Goal: Information Seeking & Learning: Understand process/instructions

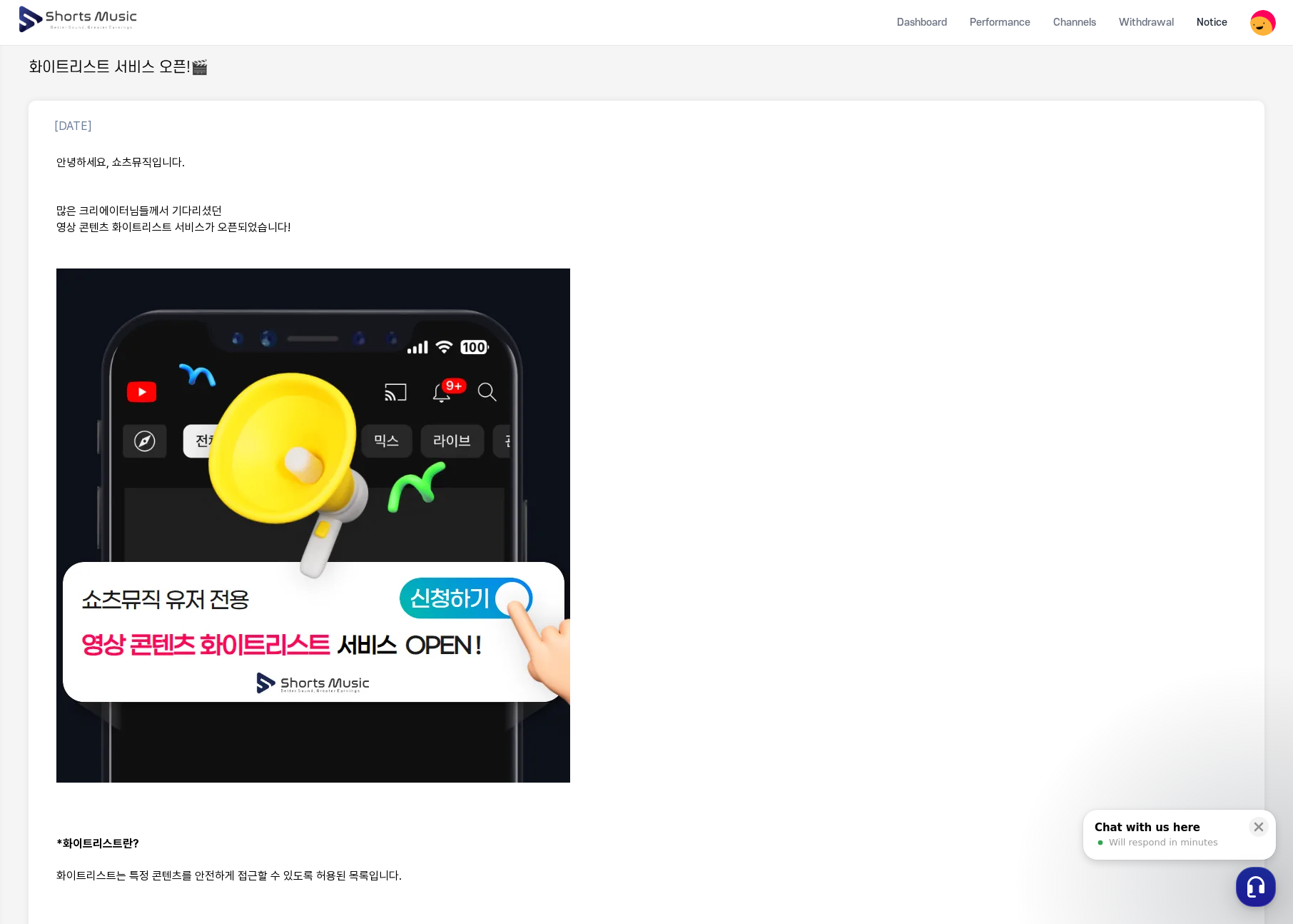
scroll to position [429, 0]
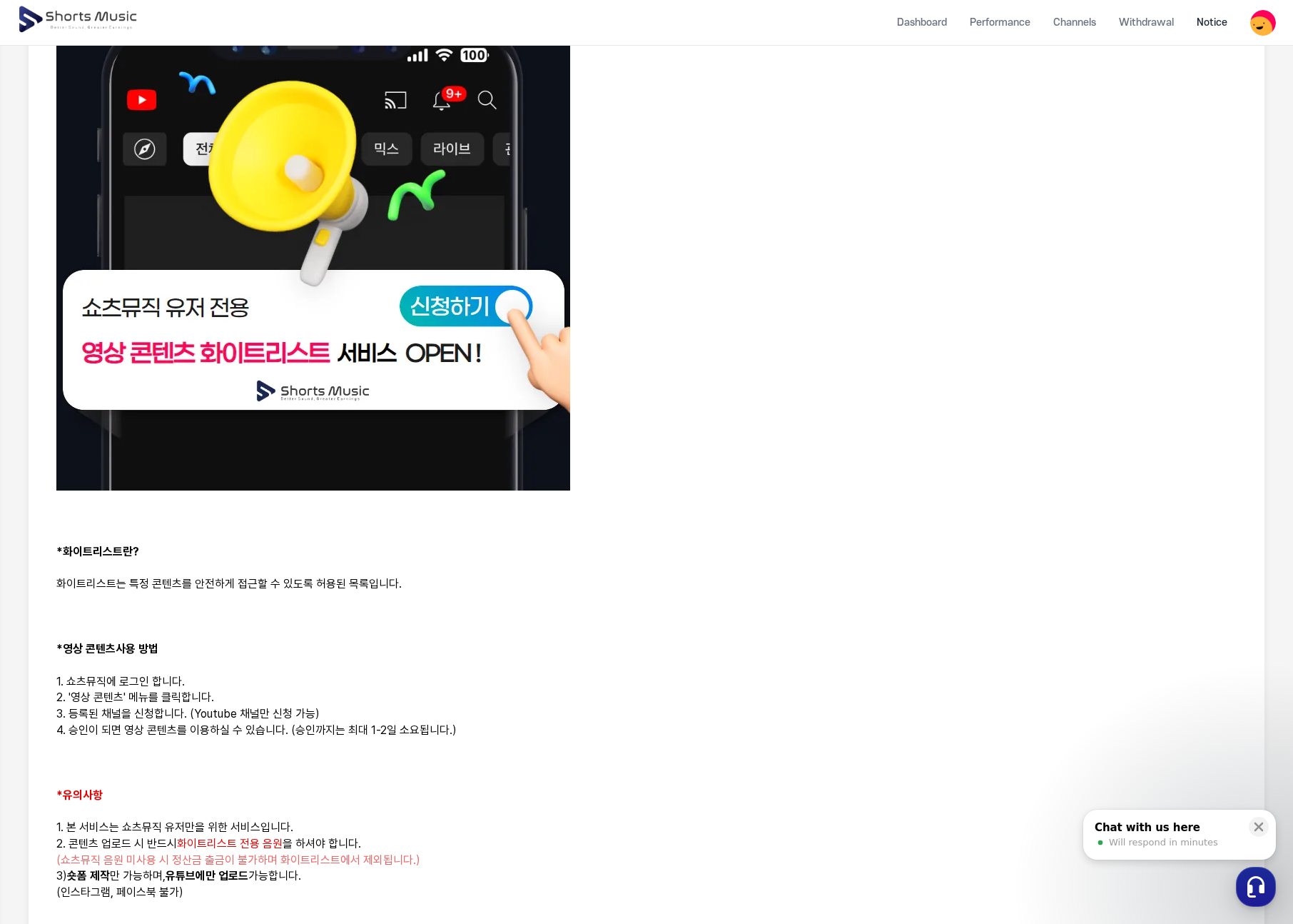
click at [776, 372] on p at bounding box center [646, 236] width 1181 height 519
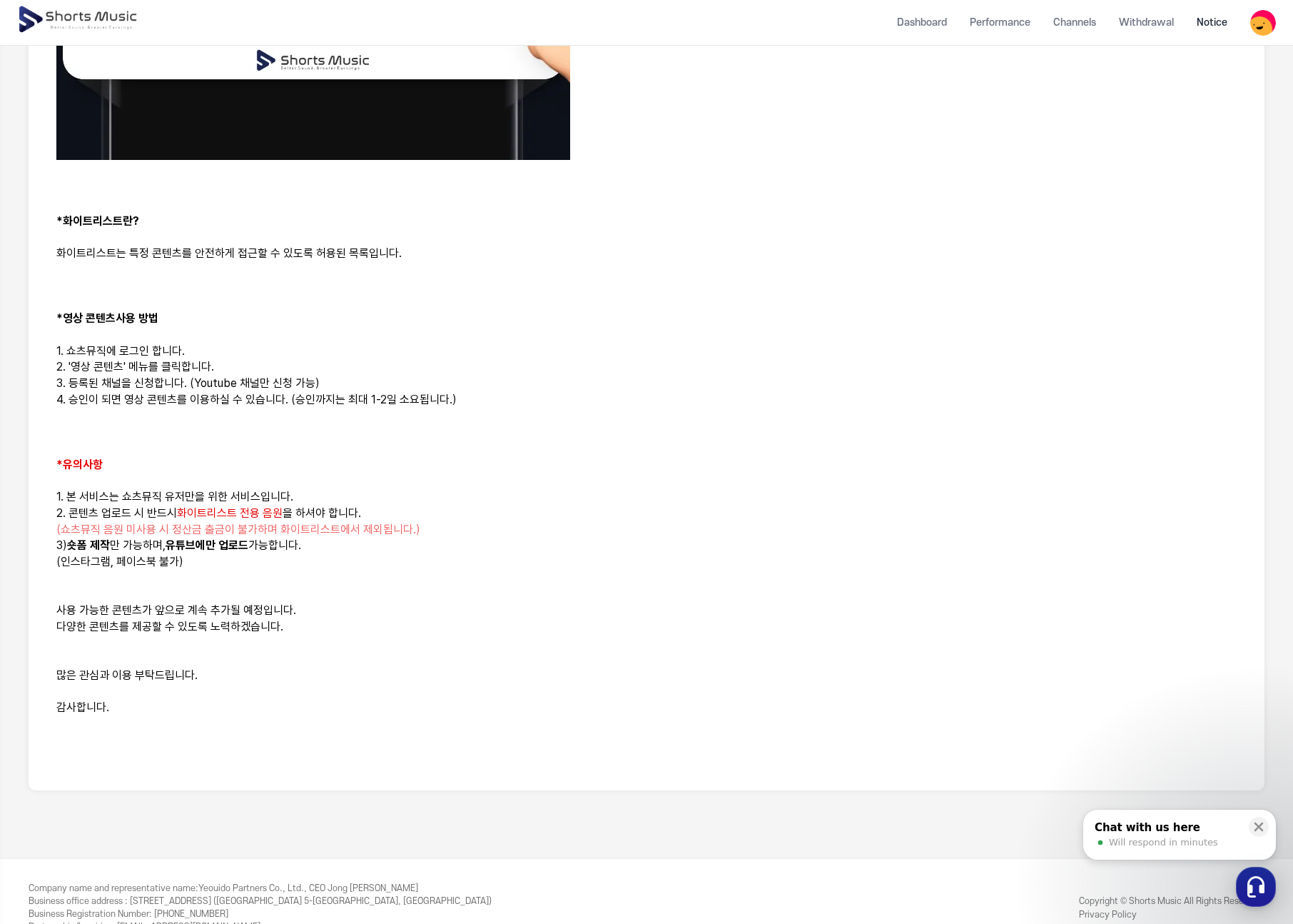
scroll to position [790, 0]
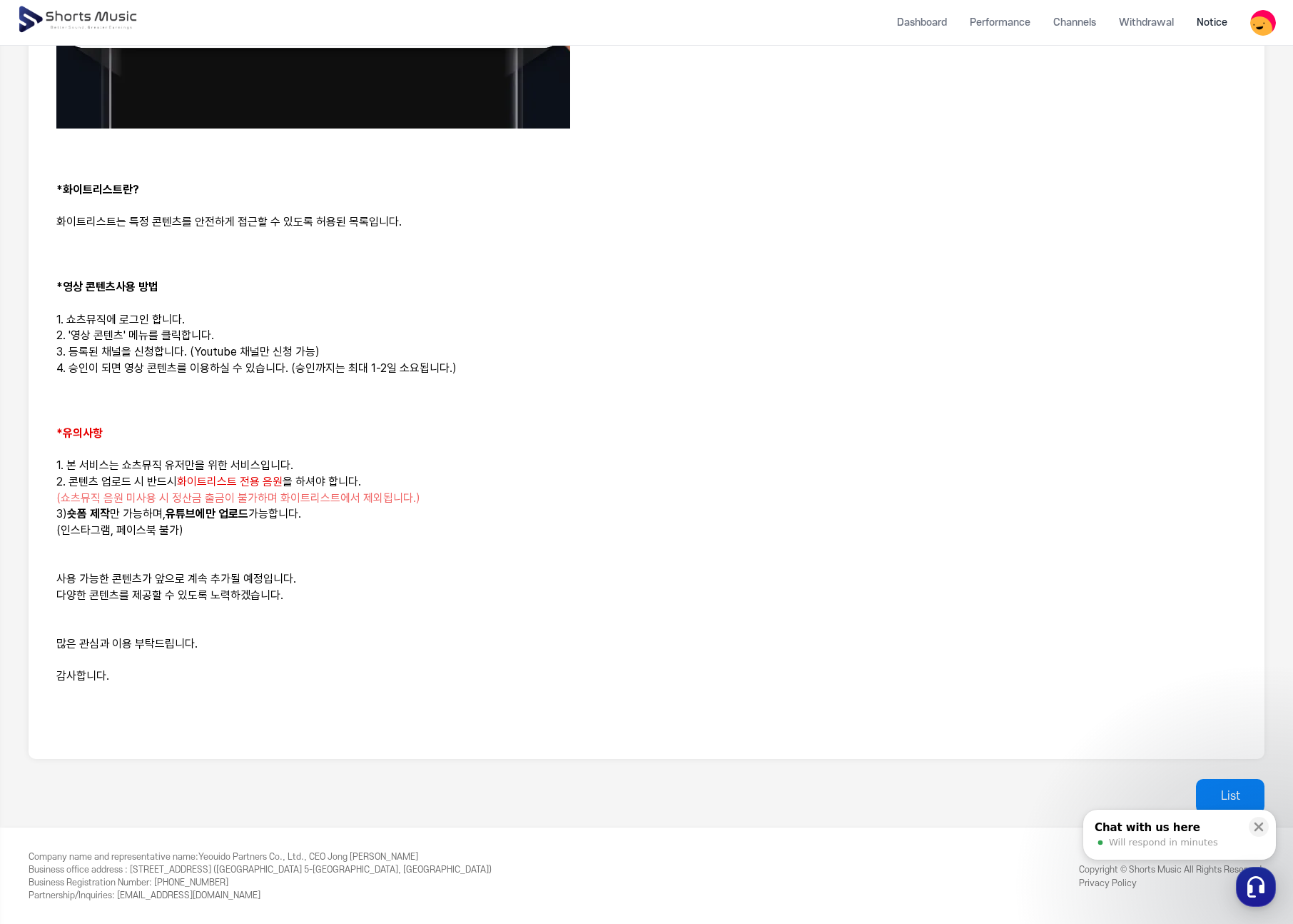
drag, startPoint x: 246, startPoint y: 335, endPoint x: 244, endPoint y: 359, distance: 24.1
click at [244, 353] on div "안녕하세요, 쇼츠뮤직입니다. 많은 크리에이터님들께서 기다리셨던 영상 콘텐츠 화이트리스트 서비스가 오픈되었습니다! *화이트리스트란? 화이트리스트…" at bounding box center [646, 117] width 1202 height 1250
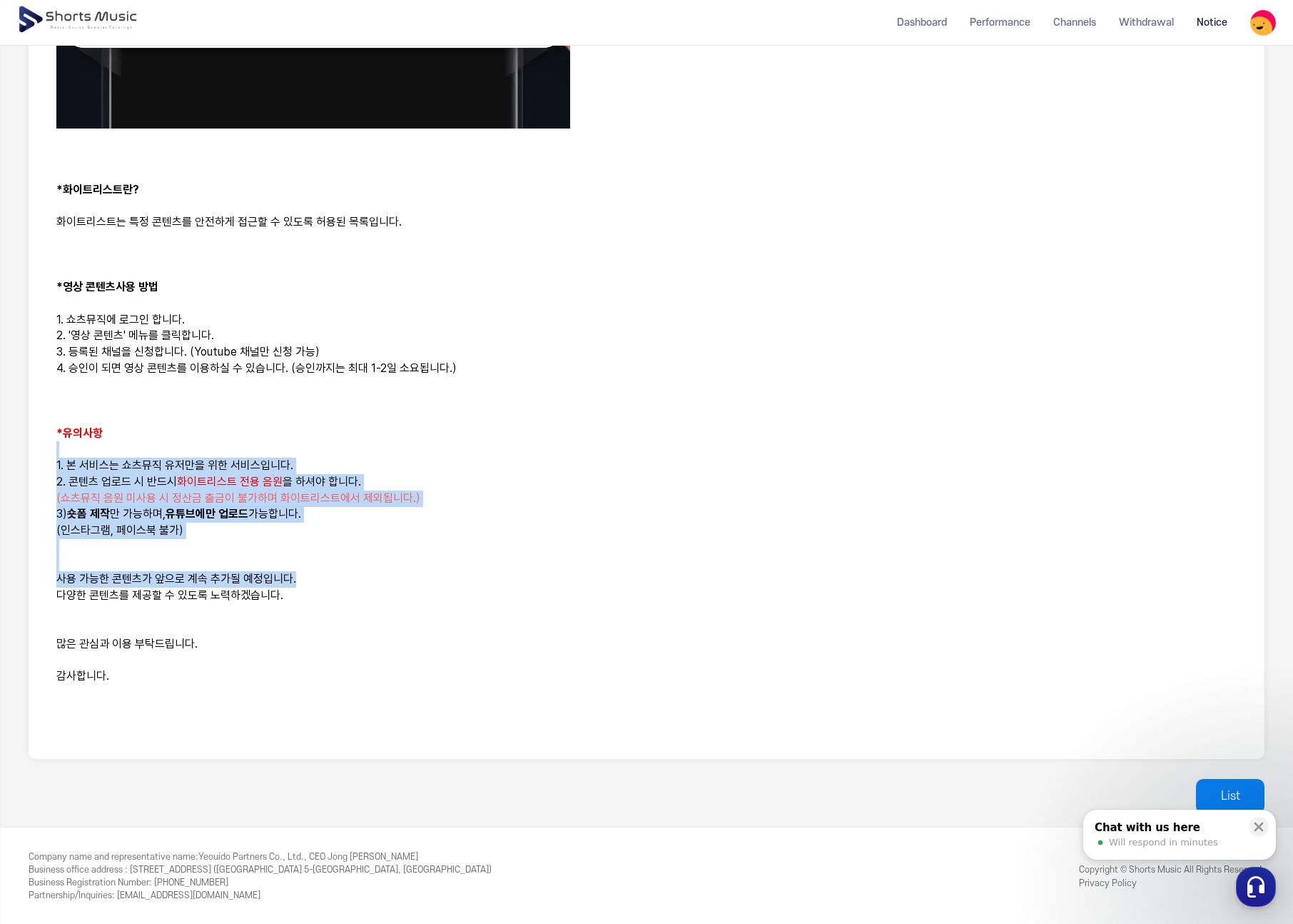
click at [317, 584] on div "안녕하세요, 쇼츠뮤직입니다. 많은 크리에이터님들께서 기다리셨던 영상 콘텐츠 화이트리스트 서비스가 오픈되었습니다! *화이트리스트란? 화이트리스트…" at bounding box center [646, 117] width 1202 height 1250
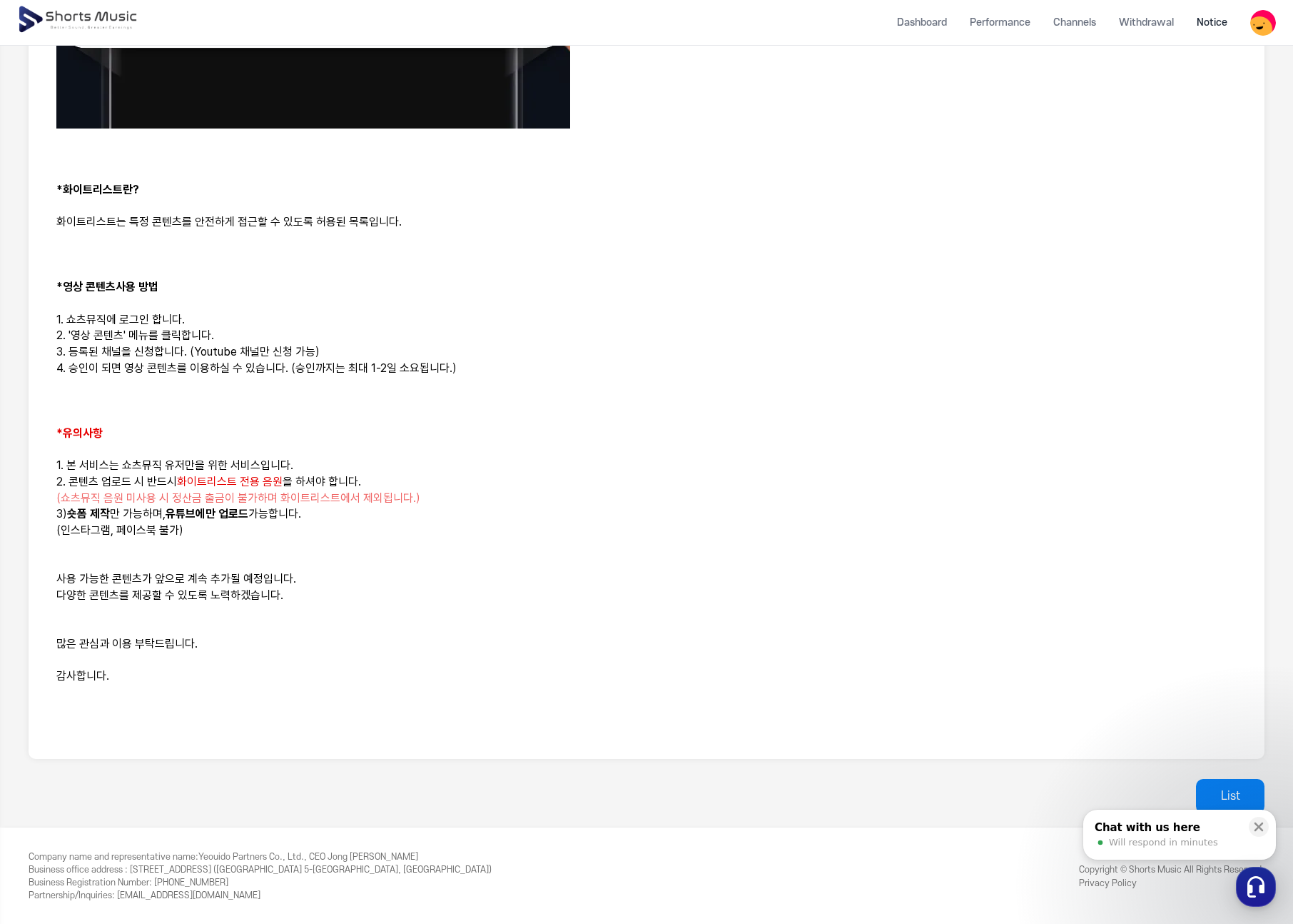
click at [211, 656] on p at bounding box center [646, 661] width 1181 height 16
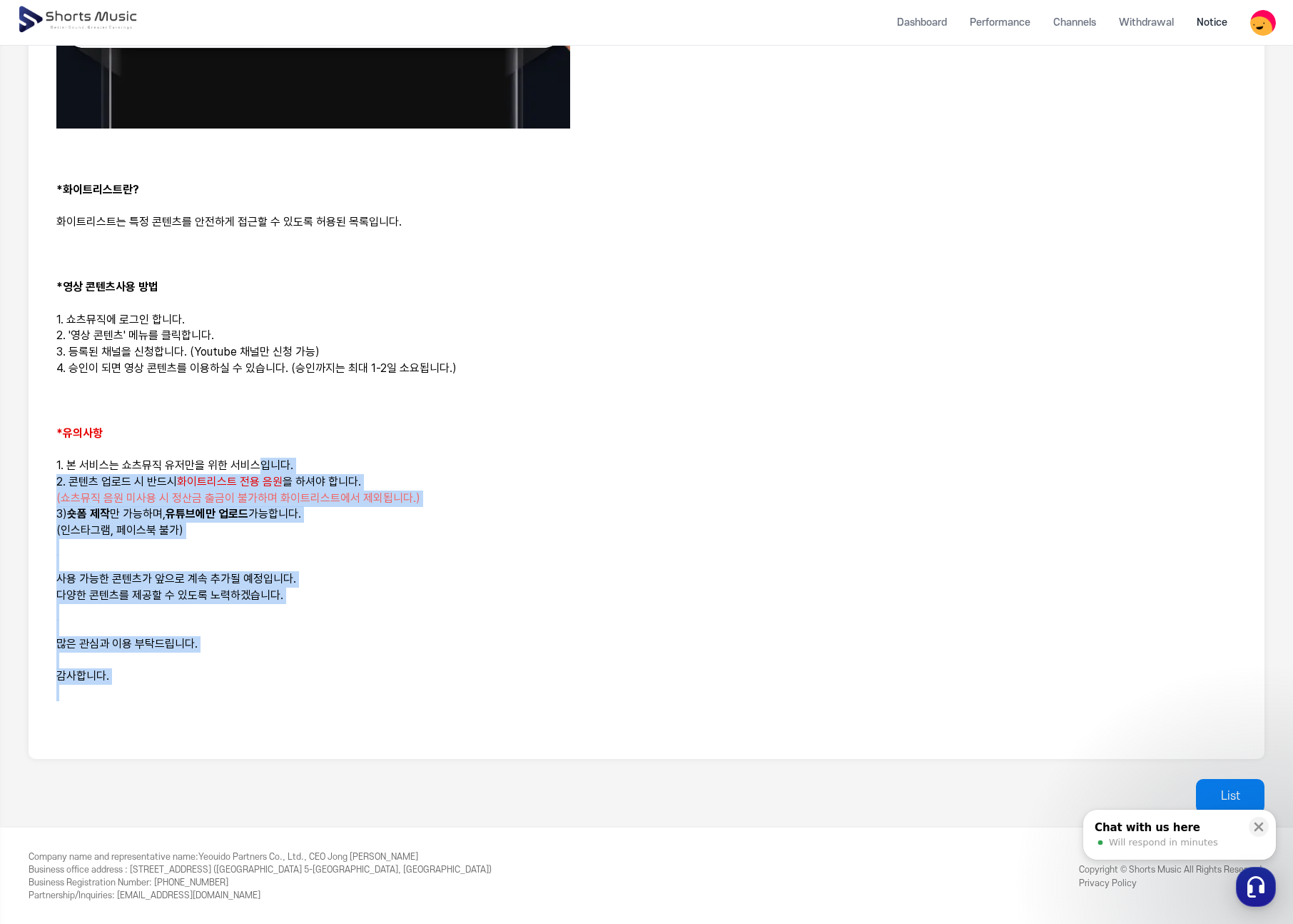
drag, startPoint x: 288, startPoint y: 577, endPoint x: 220, endPoint y: 360, distance: 227.4
click at [236, 401] on div "안녕하세요, 쇼츠뮤직입니다. 많은 크리에이터님들께서 기다리셨던 영상 콘텐츠 화이트리스트 서비스가 오픈되었습니다! *화이트리스트란? 화이트리스트…" at bounding box center [646, 117] width 1202 height 1250
click at [267, 543] on p at bounding box center [646, 547] width 1181 height 16
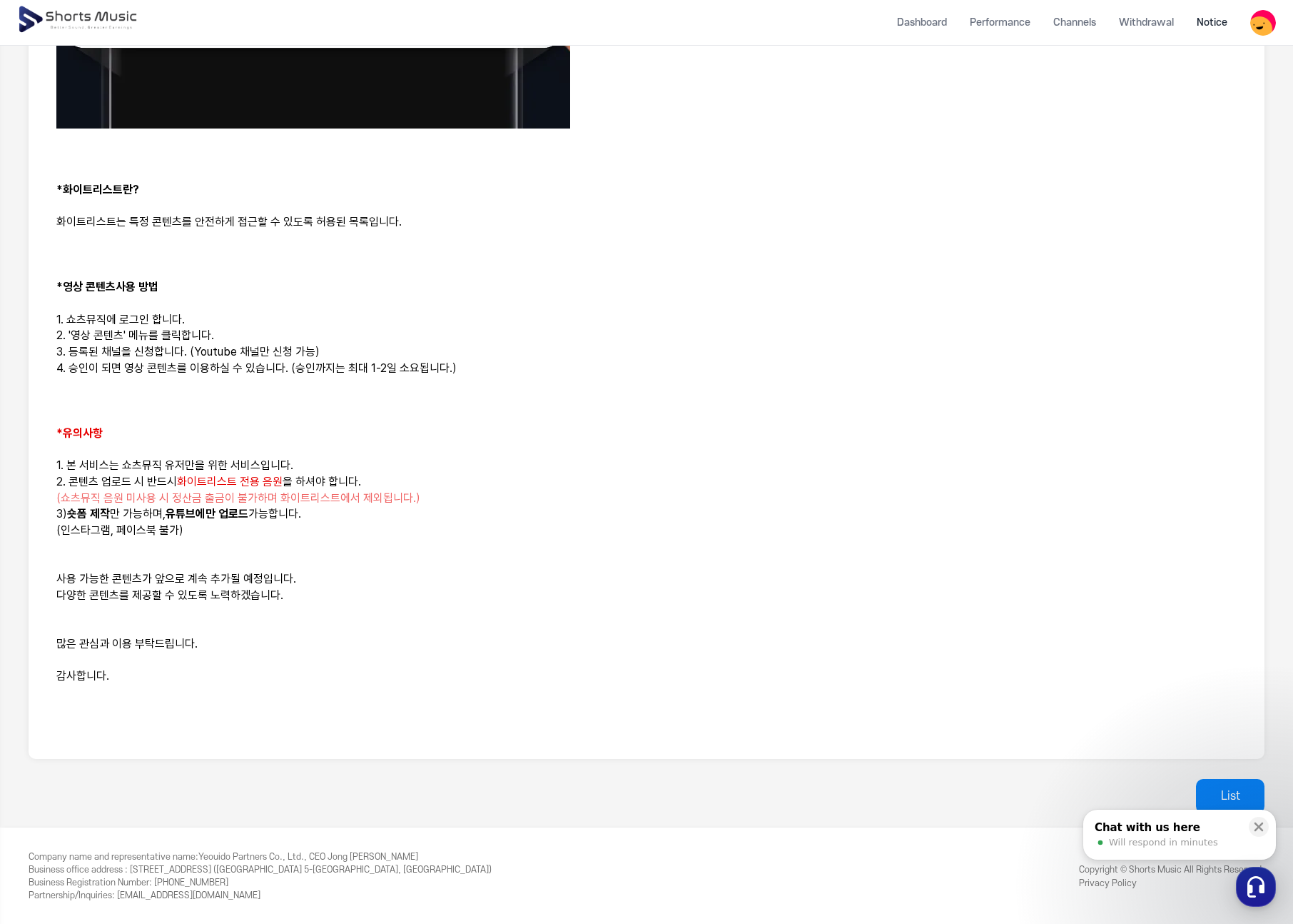
click at [235, 453] on p at bounding box center [646, 449] width 1181 height 16
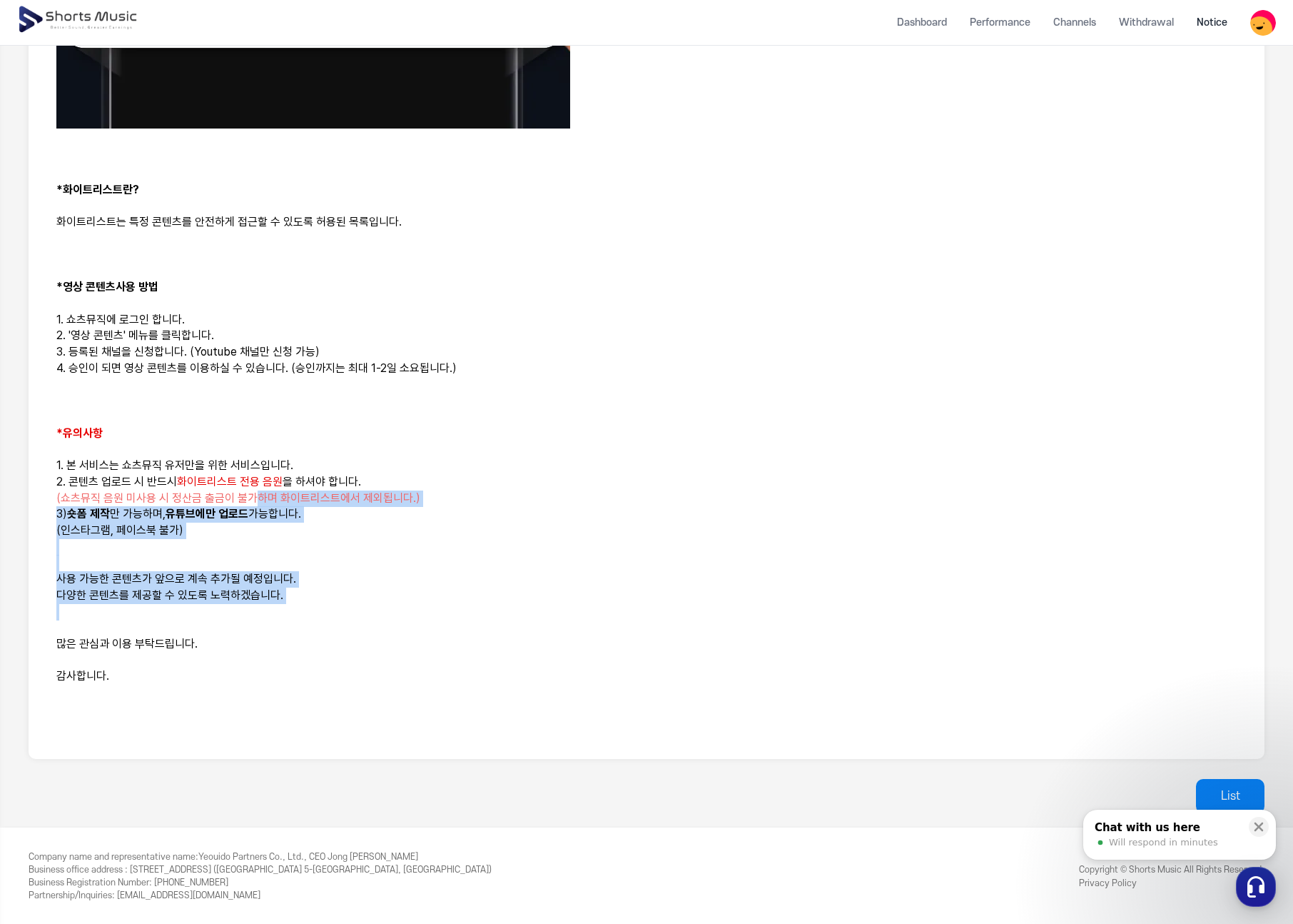
click at [296, 642] on div "안녕하세요, 쇼츠뮤직입니다. 많은 크리에이터님들께서 기다리셨던 영상 콘텐츠 화이트리스트 서비스가 오픈되었습니다! *화이트리스트란? 화이트리스트…" at bounding box center [646, 117] width 1202 height 1250
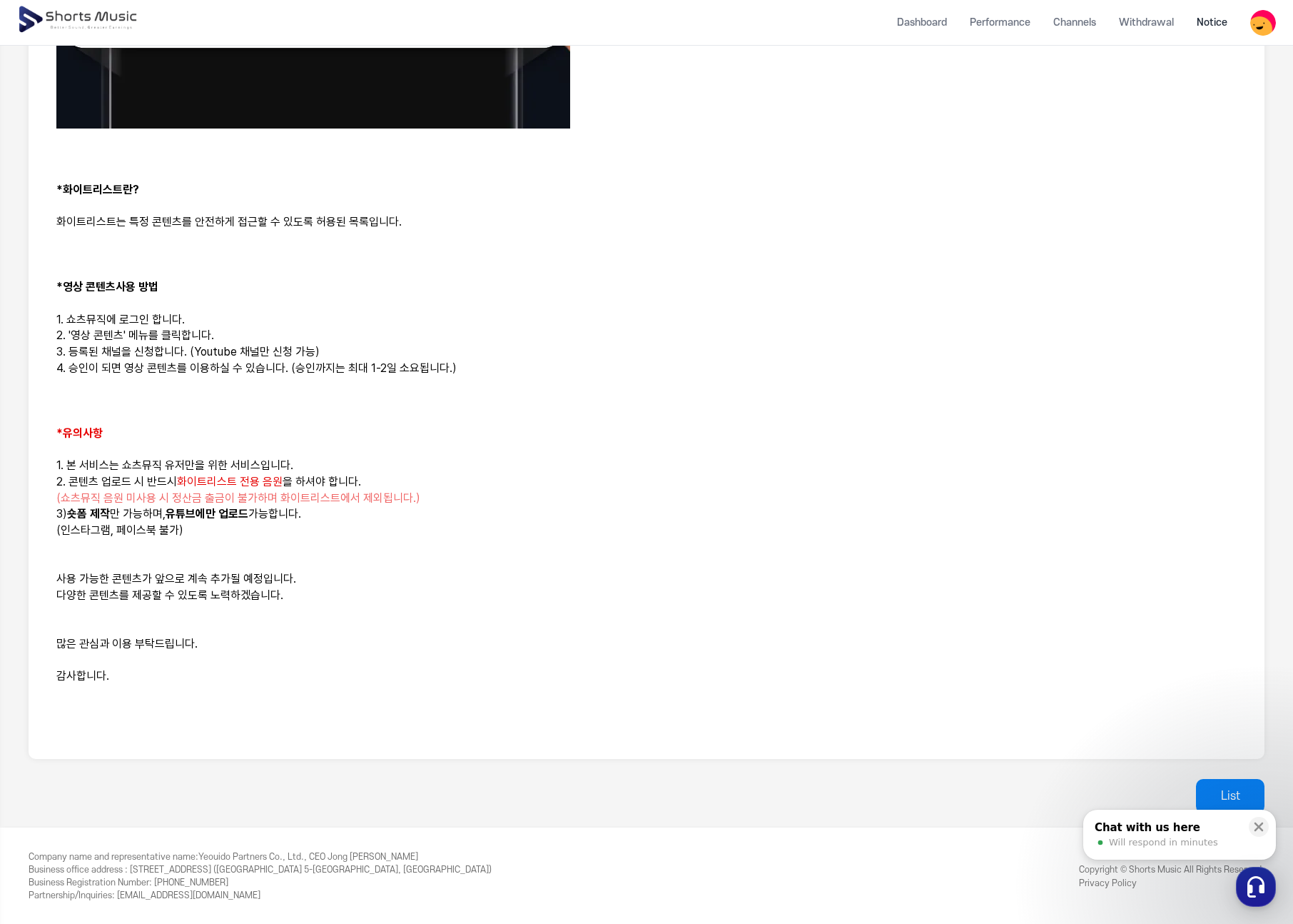
click at [203, 685] on p at bounding box center [646, 693] width 1181 height 16
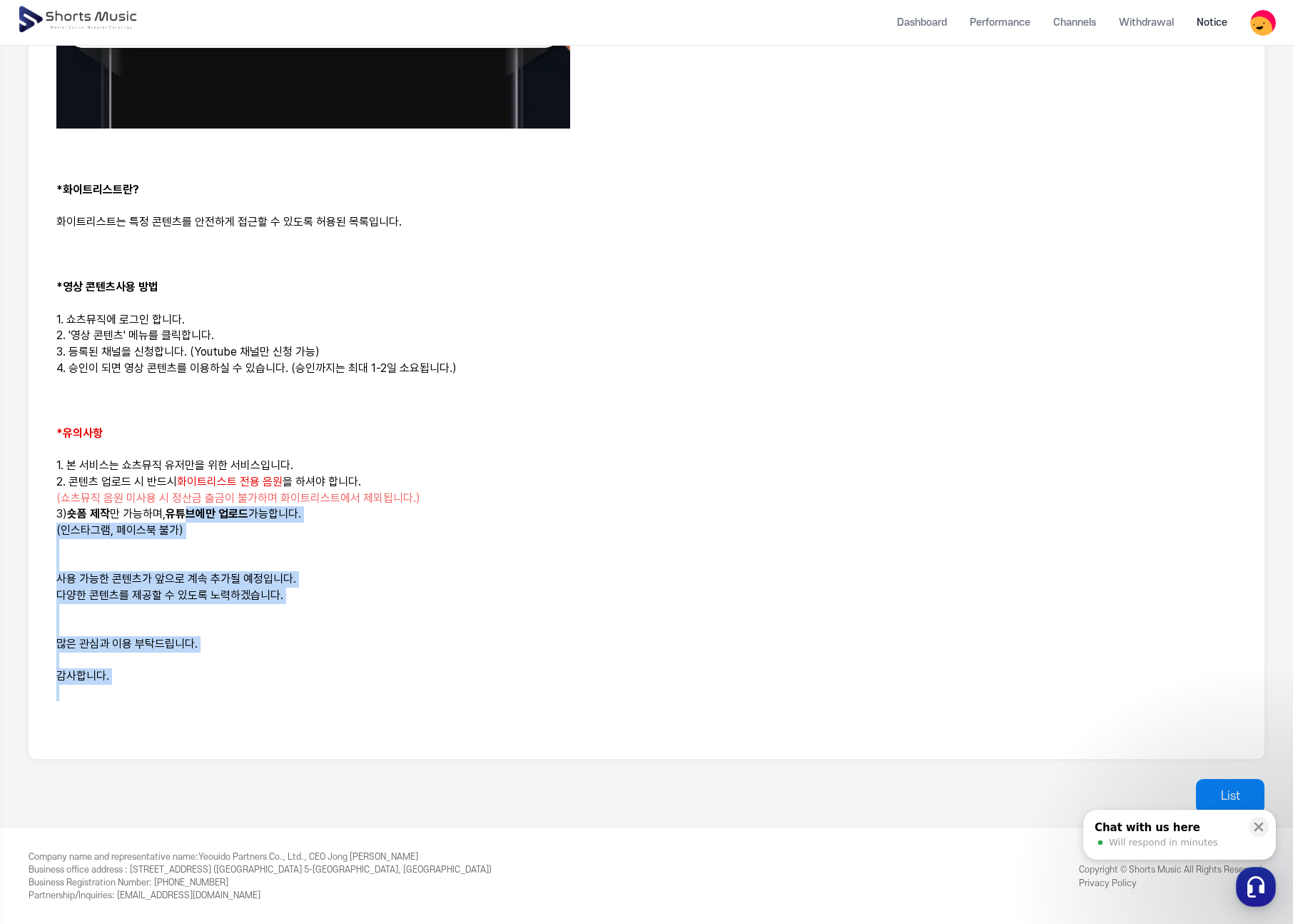
drag, startPoint x: 192, startPoint y: 682, endPoint x: 194, endPoint y: 442, distance: 240.0
click at [192, 490] on div "안녕하세요, 쇼츠뮤직입니다. 많은 크리에이터님들께서 기다리셨던 영상 콘텐츠 화이트리스트 서비스가 오픈되었습니다! *화이트리스트란? 화이트리스트…" at bounding box center [646, 117] width 1202 height 1250
click at [202, 617] on p at bounding box center [646, 612] width 1181 height 16
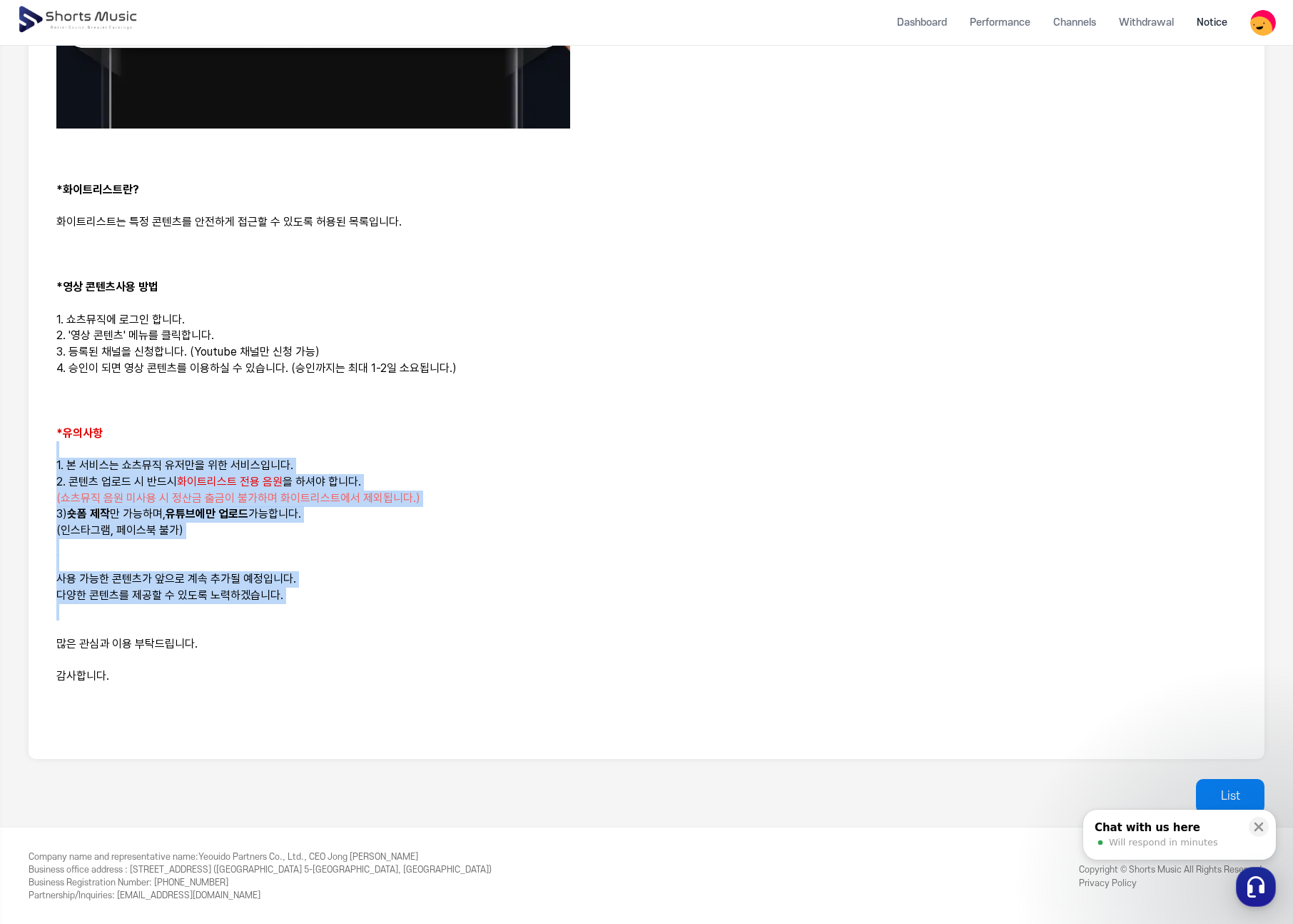
drag, startPoint x: 190, startPoint y: 456, endPoint x: 261, endPoint y: 673, distance: 228.3
click at [258, 659] on div "안녕하세요, 쇼츠뮤직입니다. 많은 크리에이터님들께서 기다리셨던 영상 콘텐츠 화이트리스트 서비스가 오픈되었습니다! *화이트리스트란? 화이트리스트…" at bounding box center [646, 117] width 1202 height 1250
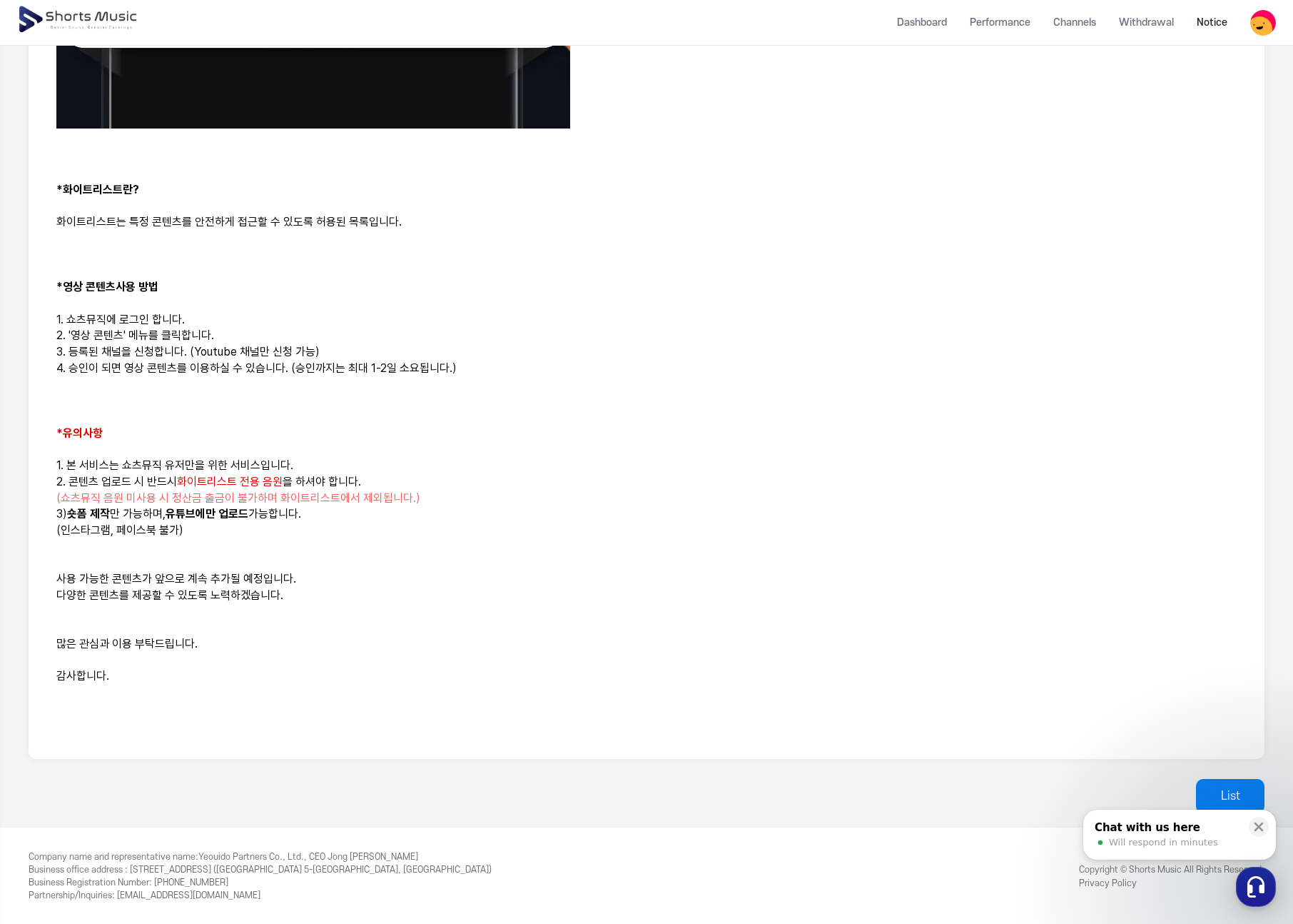
click at [203, 699] on p at bounding box center [646, 693] width 1181 height 16
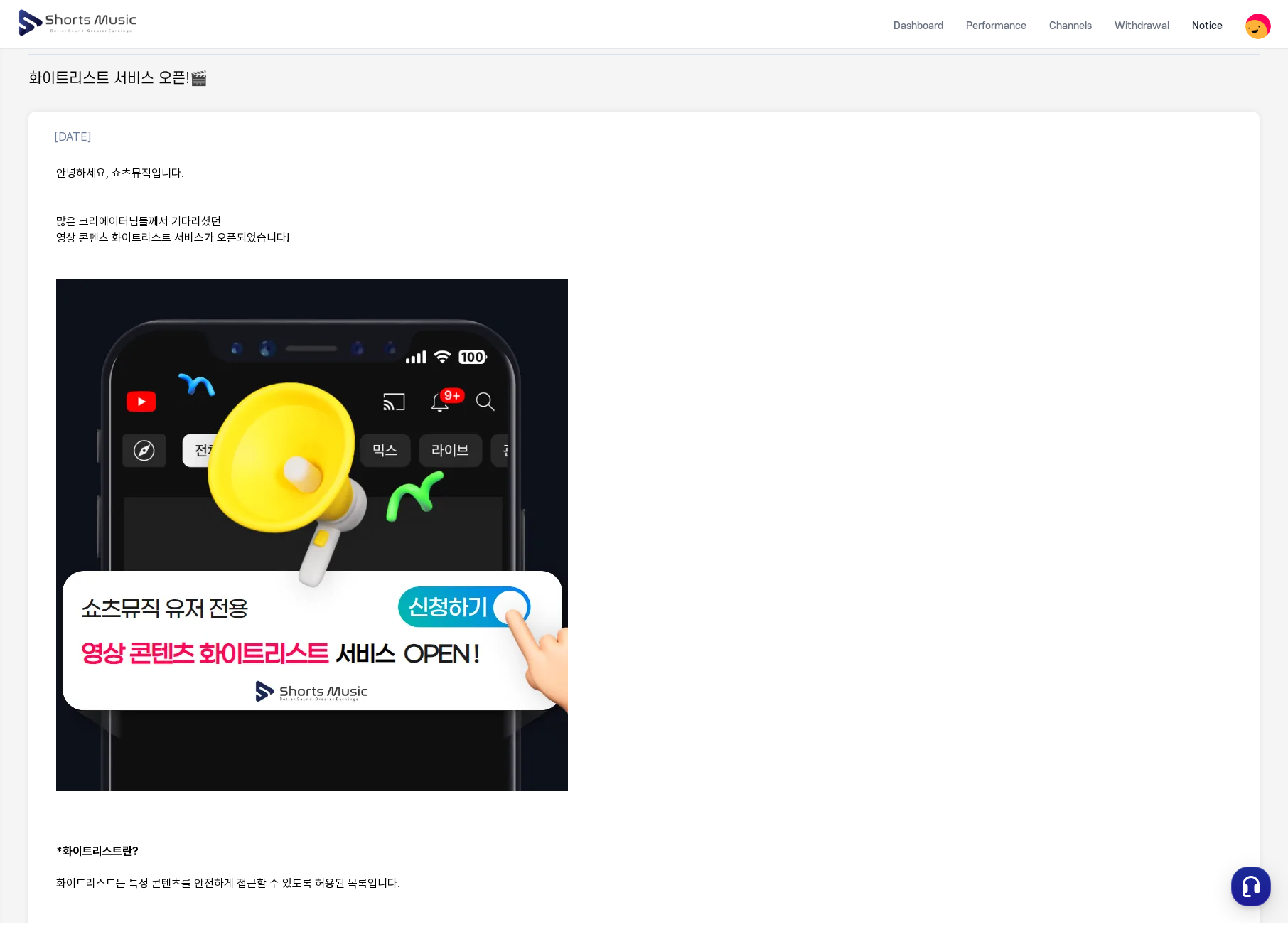
scroll to position [0, 0]
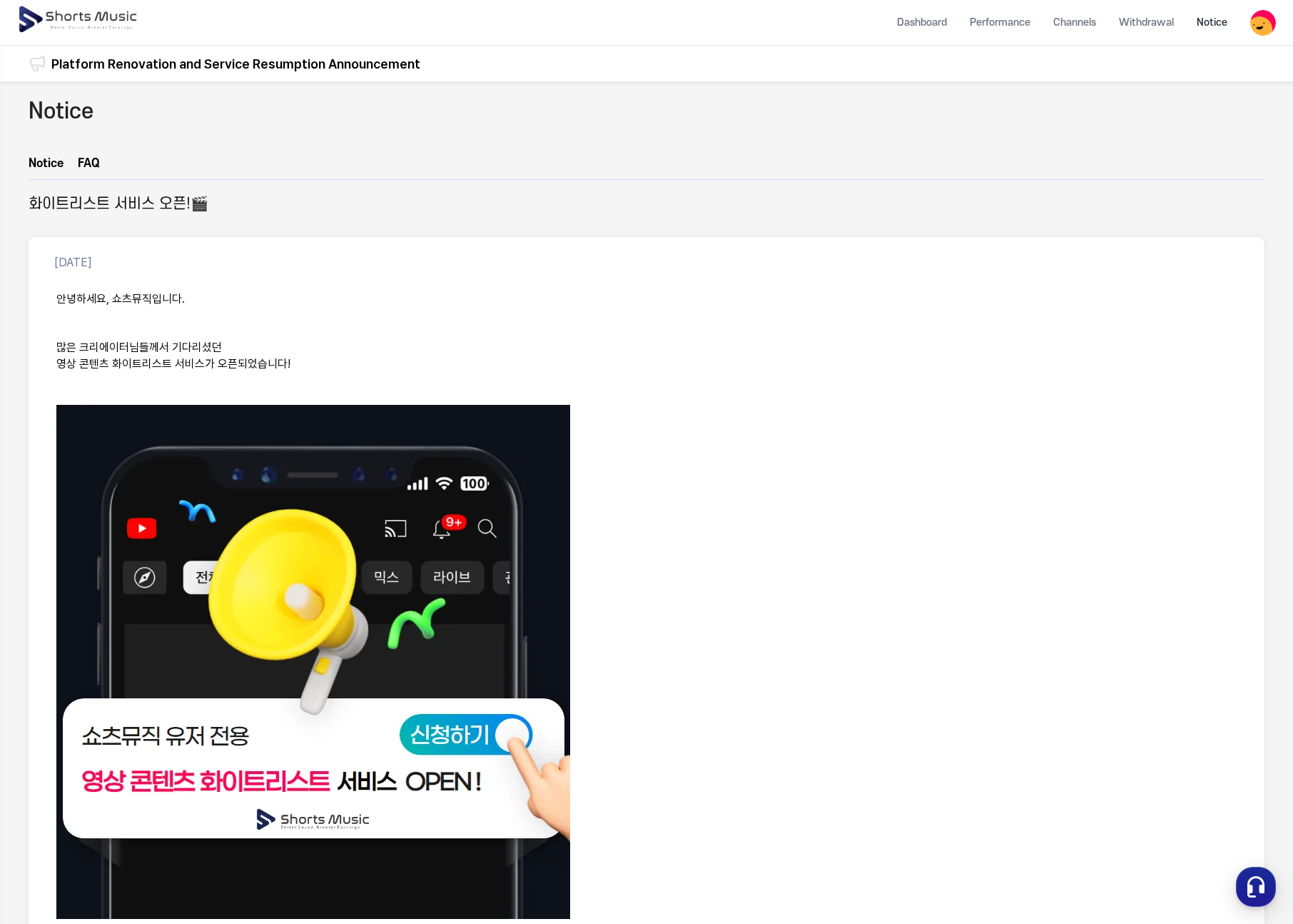
click at [59, 16] on img at bounding box center [79, 20] width 124 height 40
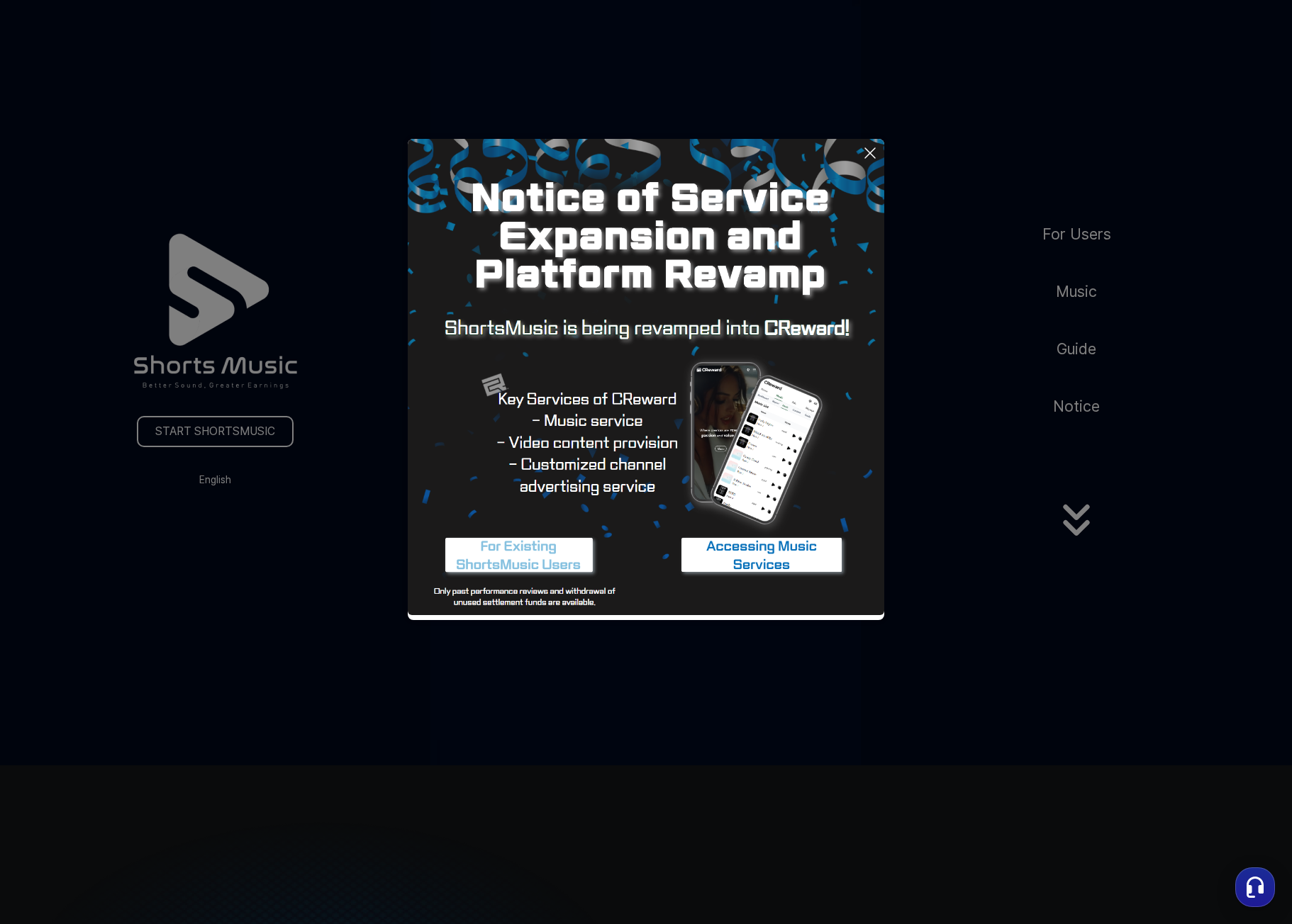
click at [870, 152] on icon at bounding box center [870, 153] width 10 height 10
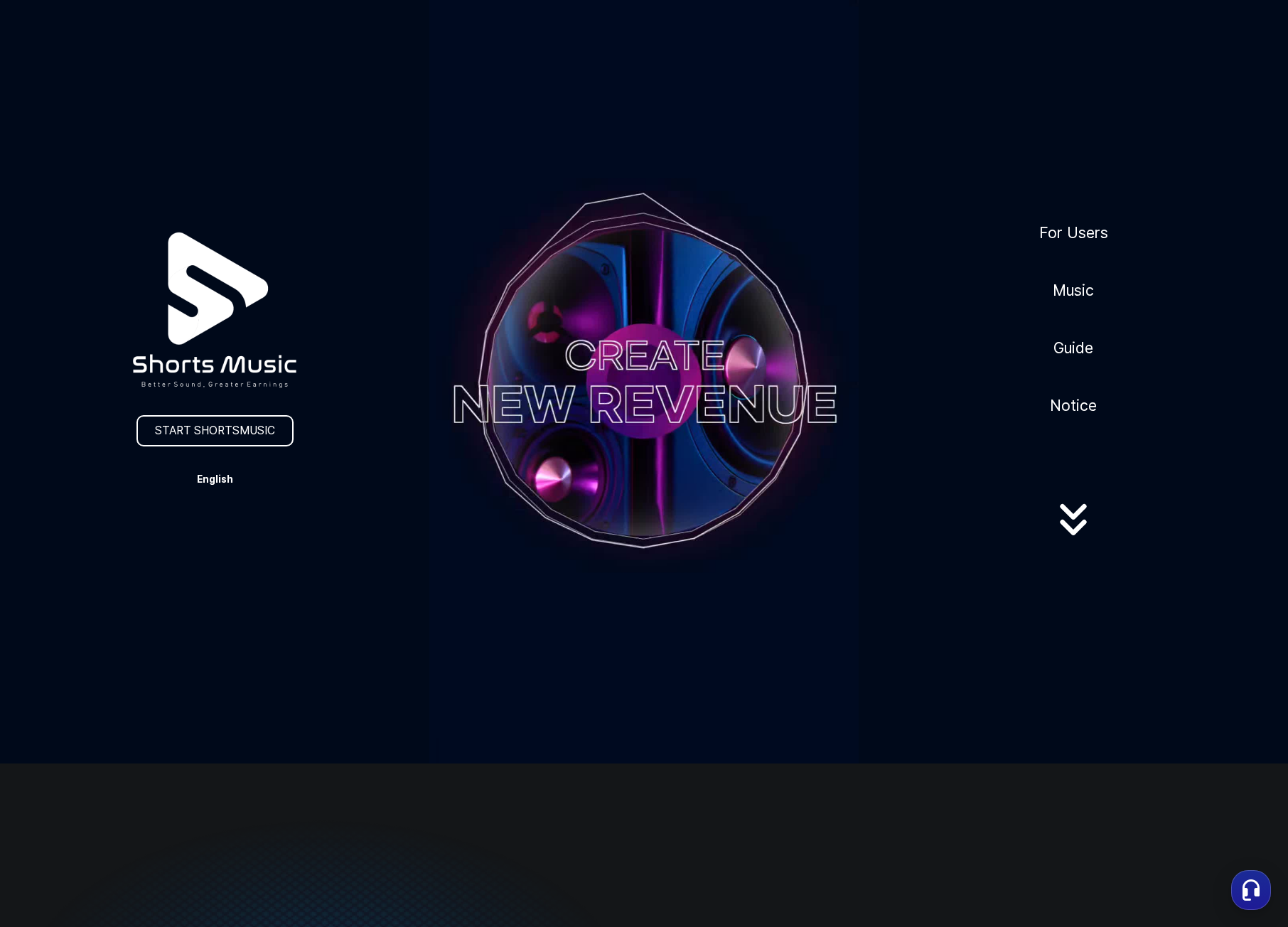
click at [222, 476] on button "English" at bounding box center [214, 480] width 68 height 20
click at [338, 542] on button at bounding box center [644, 463] width 1288 height 927
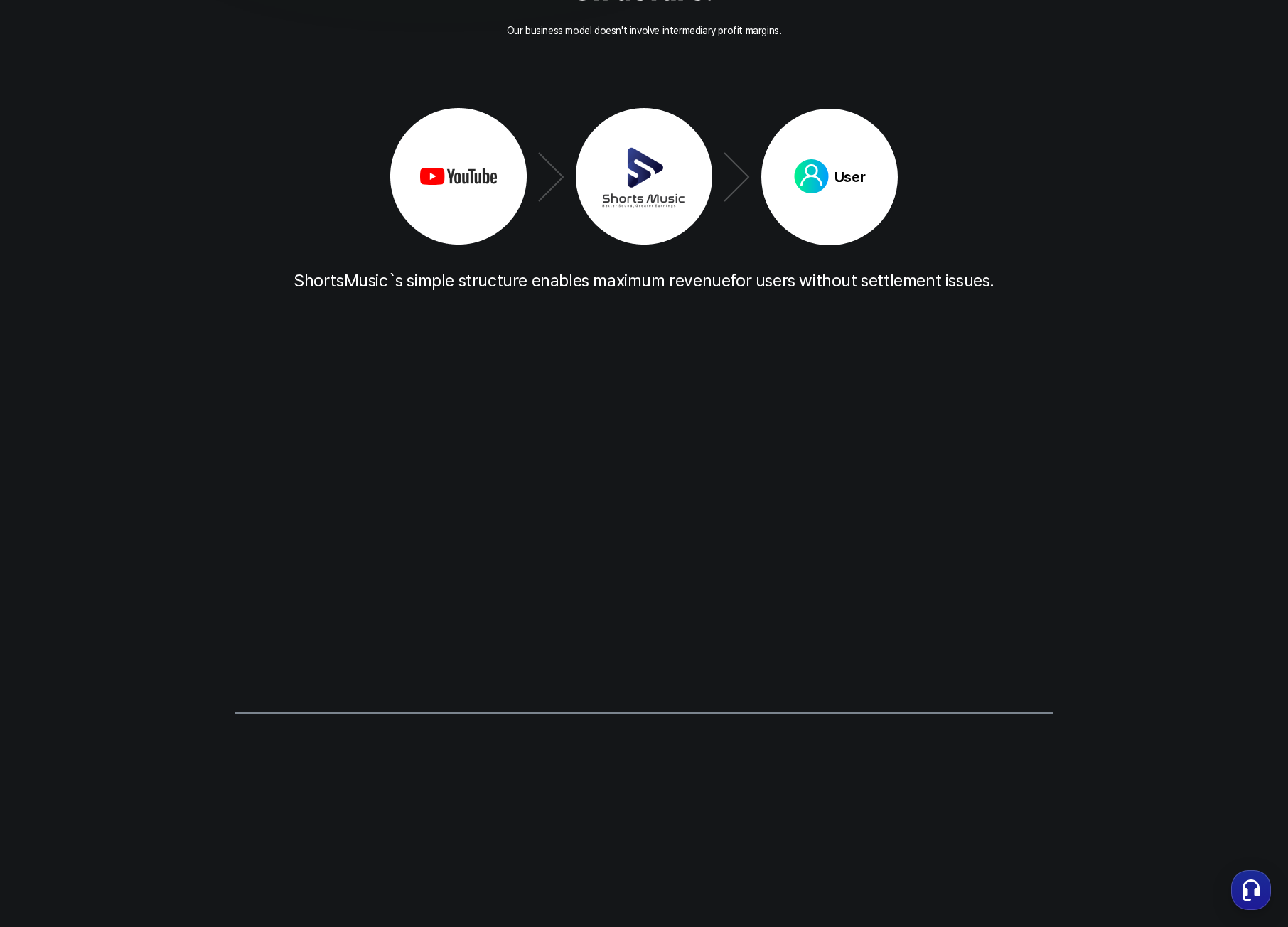
scroll to position [2418, 0]
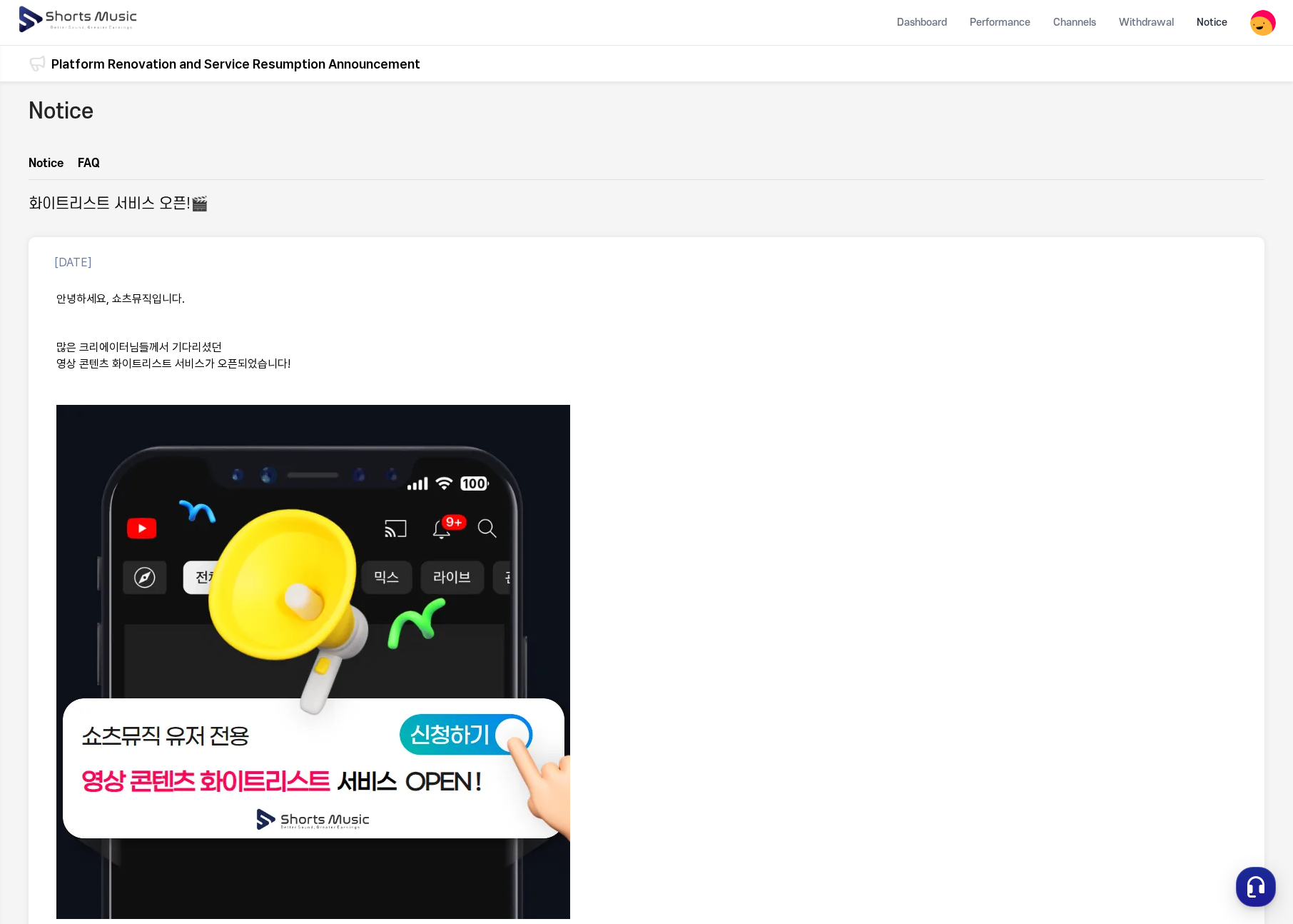
click at [696, 429] on p at bounding box center [646, 664] width 1181 height 519
drag, startPoint x: 111, startPoint y: 290, endPoint x: 231, endPoint y: 351, distance: 134.6
click at [210, 344] on div "안녕하세요, 쇼츠뮤직입니다. 많은 크리에이터님들께서 기다리셨던 영상 콘텐츠 화이트리스트 서비스가 오픈되었습니다! *화이트리스트란? 화이트리스트…" at bounding box center [646, 908] width 1202 height 1250
click at [169, 358] on p "영상 콘텐츠 화이트리스트 서비스가 오픈되었습니다!" at bounding box center [646, 364] width 1181 height 16
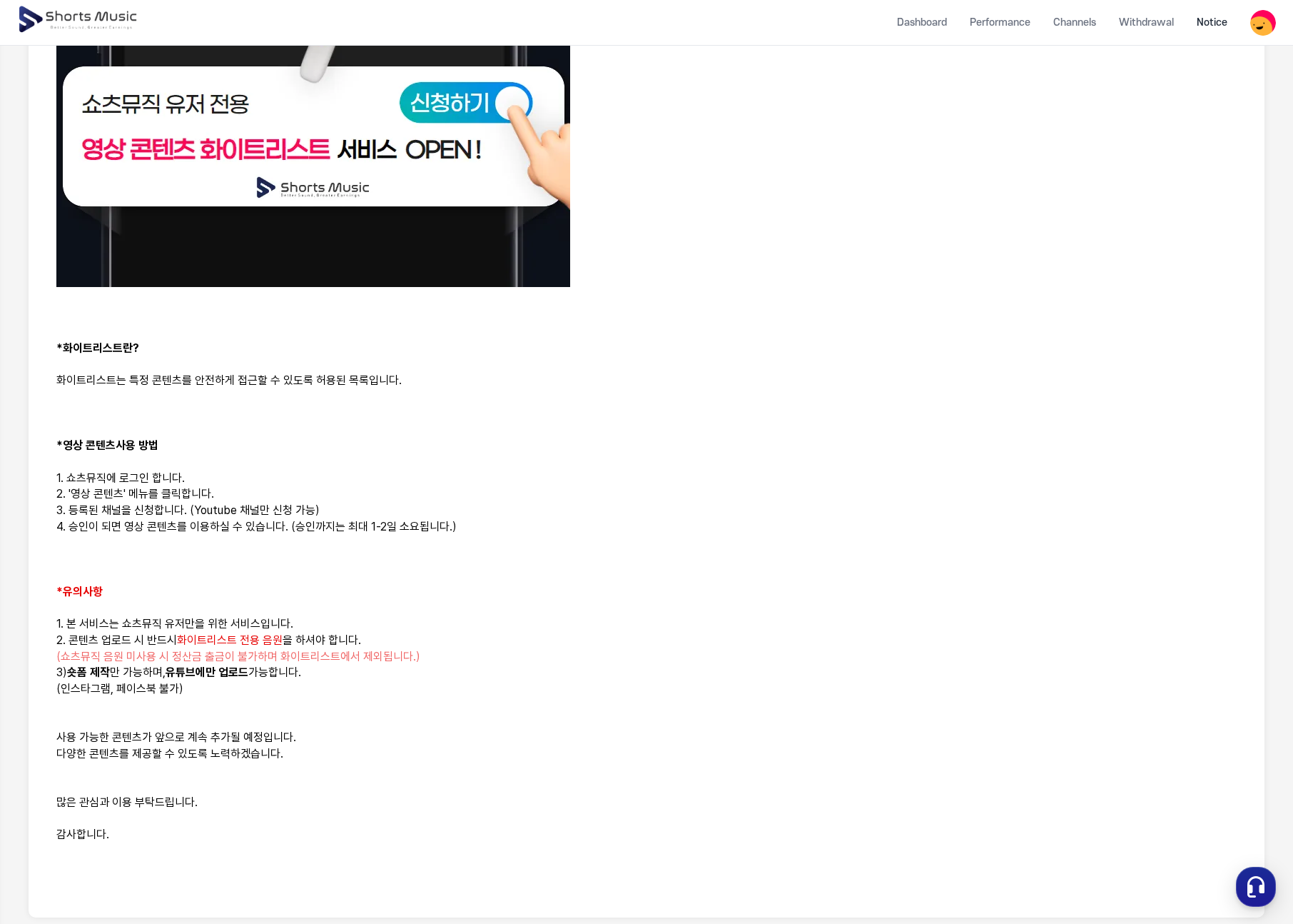
scroll to position [643, 0]
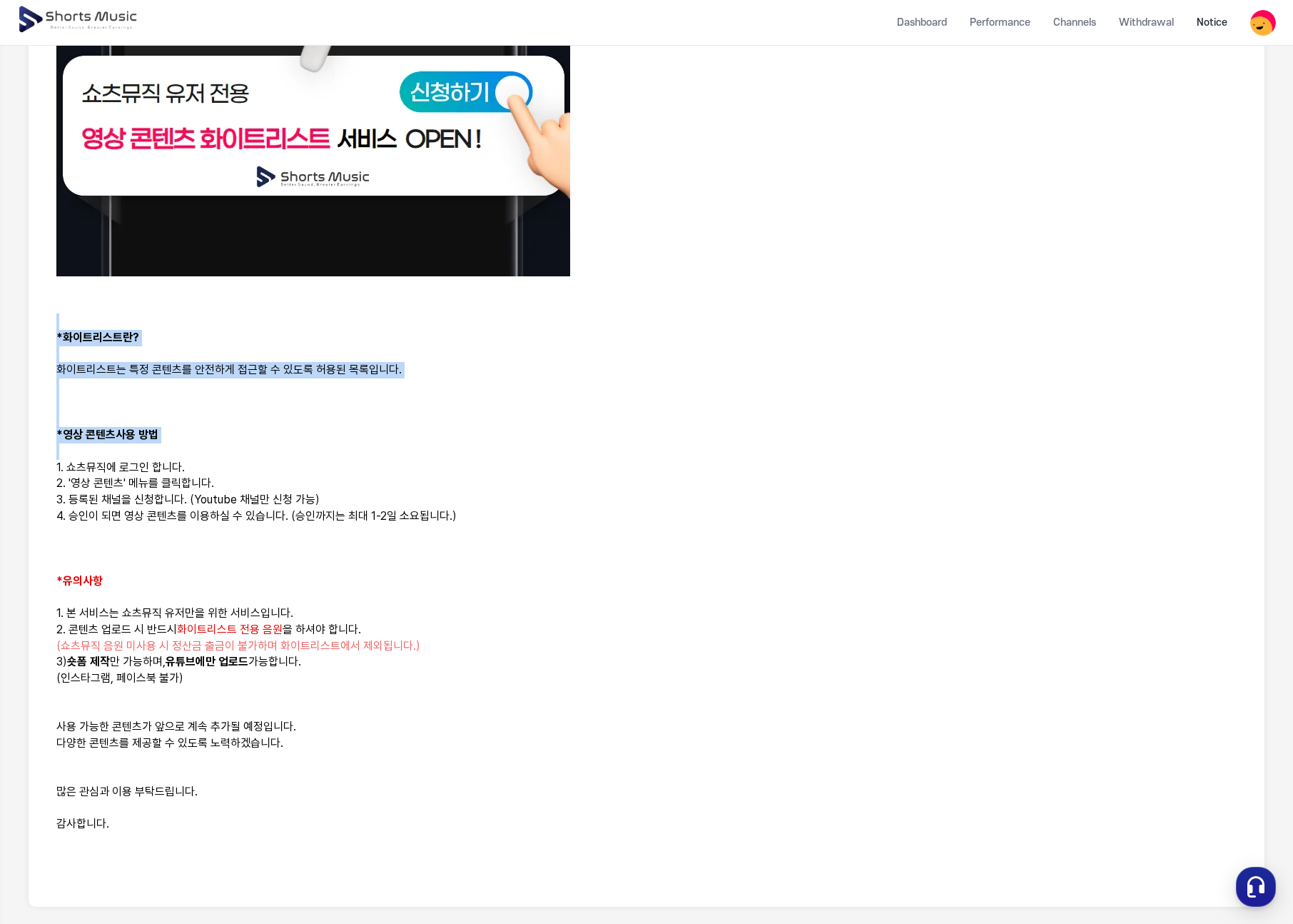
drag, startPoint x: 252, startPoint y: 321, endPoint x: 443, endPoint y: 531, distance: 283.9
click at [410, 509] on div "안녕하세요, 쇼츠뮤직입니다. 많은 크리에이터님들께서 기다리셨던 영상 콘텐츠 화이트리스트 서비스가 오픈되었습니다! *화이트리스트란? 화이트리스트…" at bounding box center [646, 265] width 1202 height 1250
click at [376, 574] on p "*유의사항" at bounding box center [646, 582] width 1181 height 16
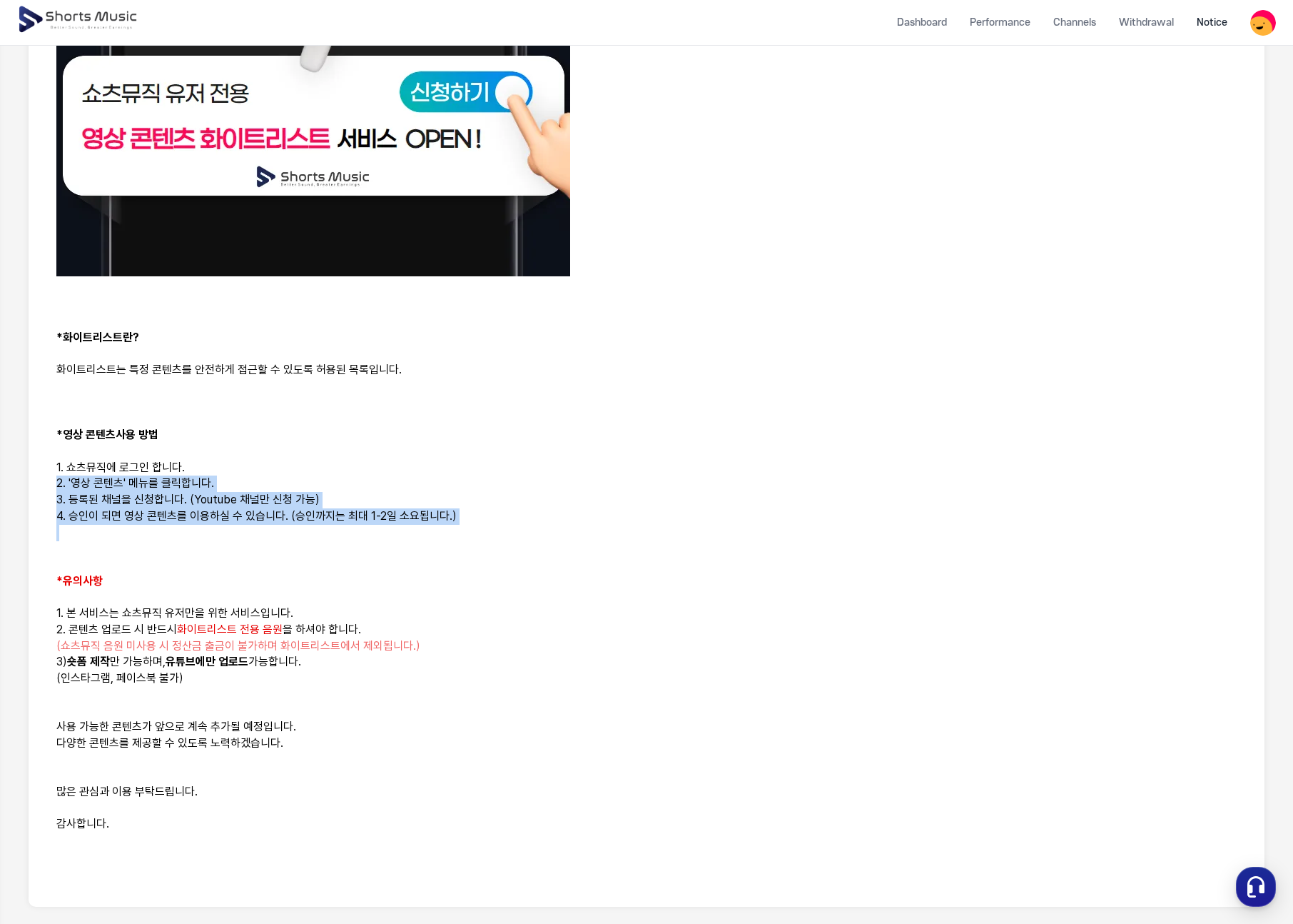
drag, startPoint x: 493, startPoint y: 463, endPoint x: 443, endPoint y: 385, distance: 92.6
click at [485, 450] on div "안녕하세요, 쇼츠뮤직입니다. 많은 크리에이터님들께서 기다리셨던 영상 콘텐츠 화이트리스트 서비스가 오픈되었습니다! *화이트리스트란? 화이트리스트…" at bounding box center [646, 265] width 1202 height 1250
click at [408, 476] on p "2. '영상 콘텐츠' 메뉴를 클릭합니다." at bounding box center [646, 484] width 1181 height 16
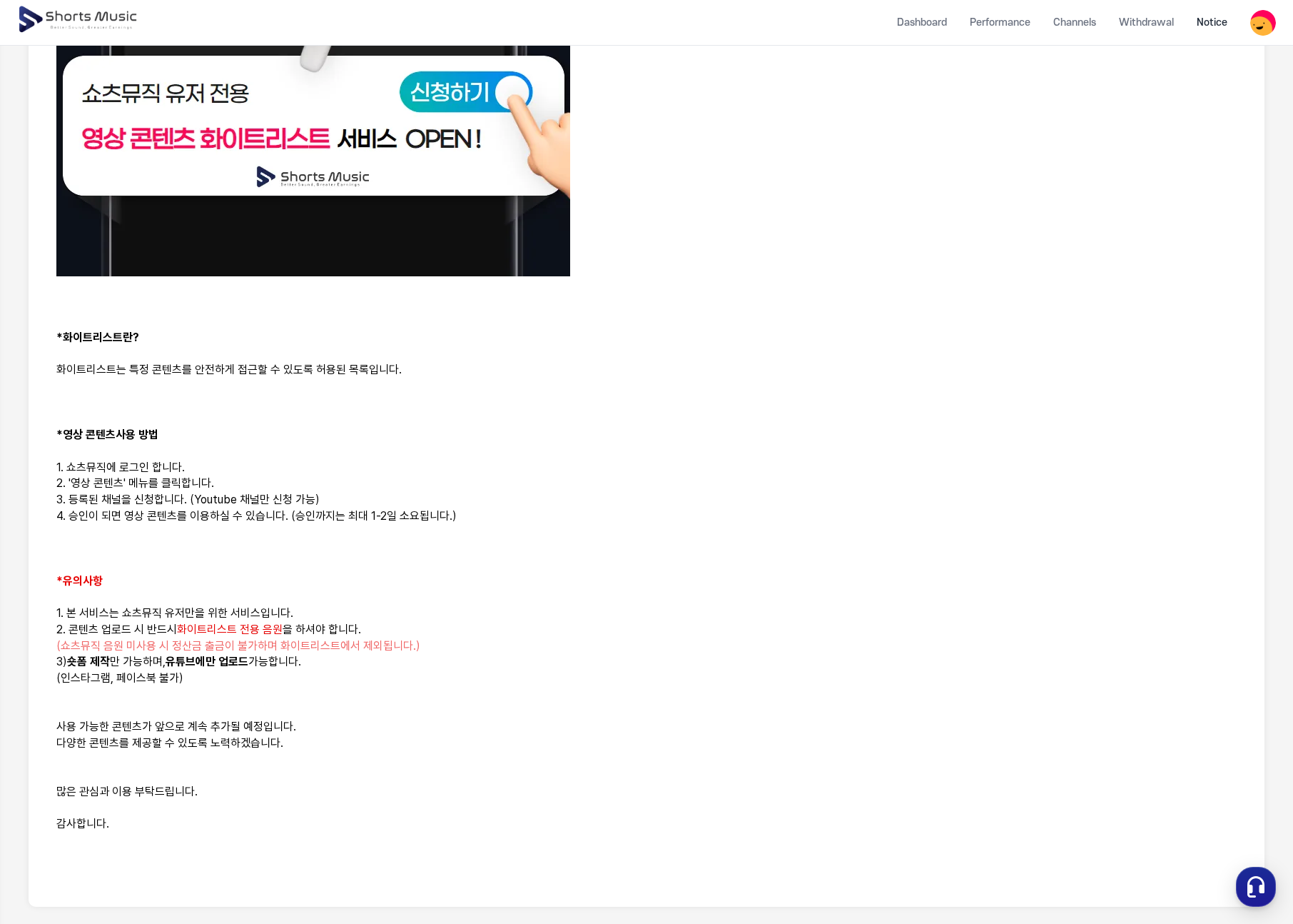
click at [583, 456] on p at bounding box center [646, 452] width 1181 height 16
drag, startPoint x: 449, startPoint y: 485, endPoint x: 458, endPoint y: 425, distance: 60.7
click at [458, 425] on div "안녕하세요, 쇼츠뮤직입니다. 많은 크리에이터님들께서 기다리셨던 영상 콘텐츠 화이트리스트 서비스가 오픈되었습니다! *화이트리스트란? 화이트리스트…" at bounding box center [646, 265] width 1202 height 1250
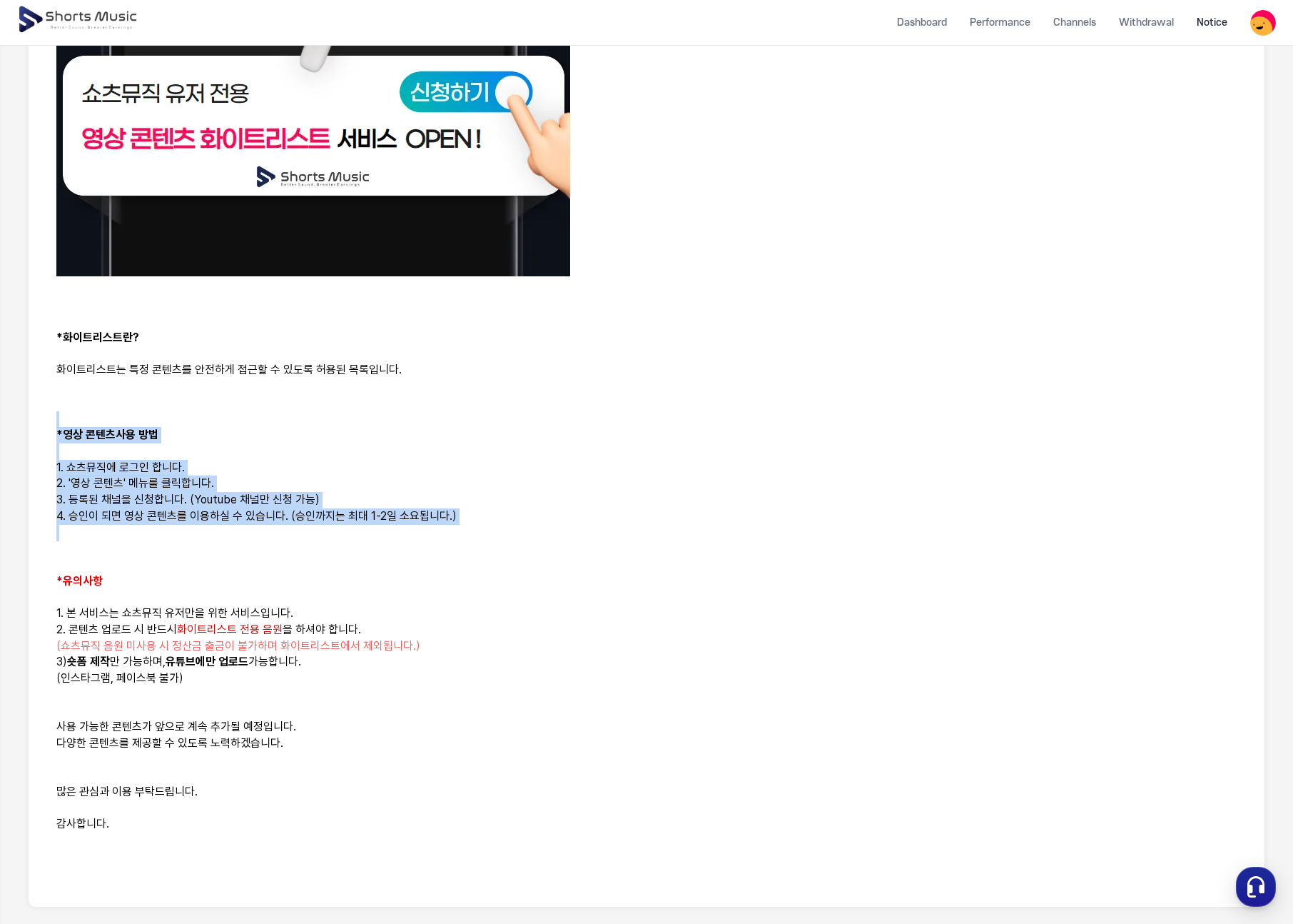
click at [462, 532] on p at bounding box center [646, 533] width 1181 height 16
drag, startPoint x: 477, startPoint y: 520, endPoint x: 466, endPoint y: 448, distance: 72.8
click at [466, 448] on div "안녕하세요, 쇼츠뮤직입니다. 많은 크리에이터님들께서 기다리셨던 영상 콘텐츠 화이트리스트 서비스가 오픈되었습니다! *화이트리스트란? 화이트리스트…" at bounding box center [646, 265] width 1202 height 1250
click at [469, 514] on p "4. 승인이 되면 영상 콘텐츠를 이용하실 수 있습니다. (승인까지는 최대 1-2일 소요됩니다.)" at bounding box center [646, 517] width 1181 height 16
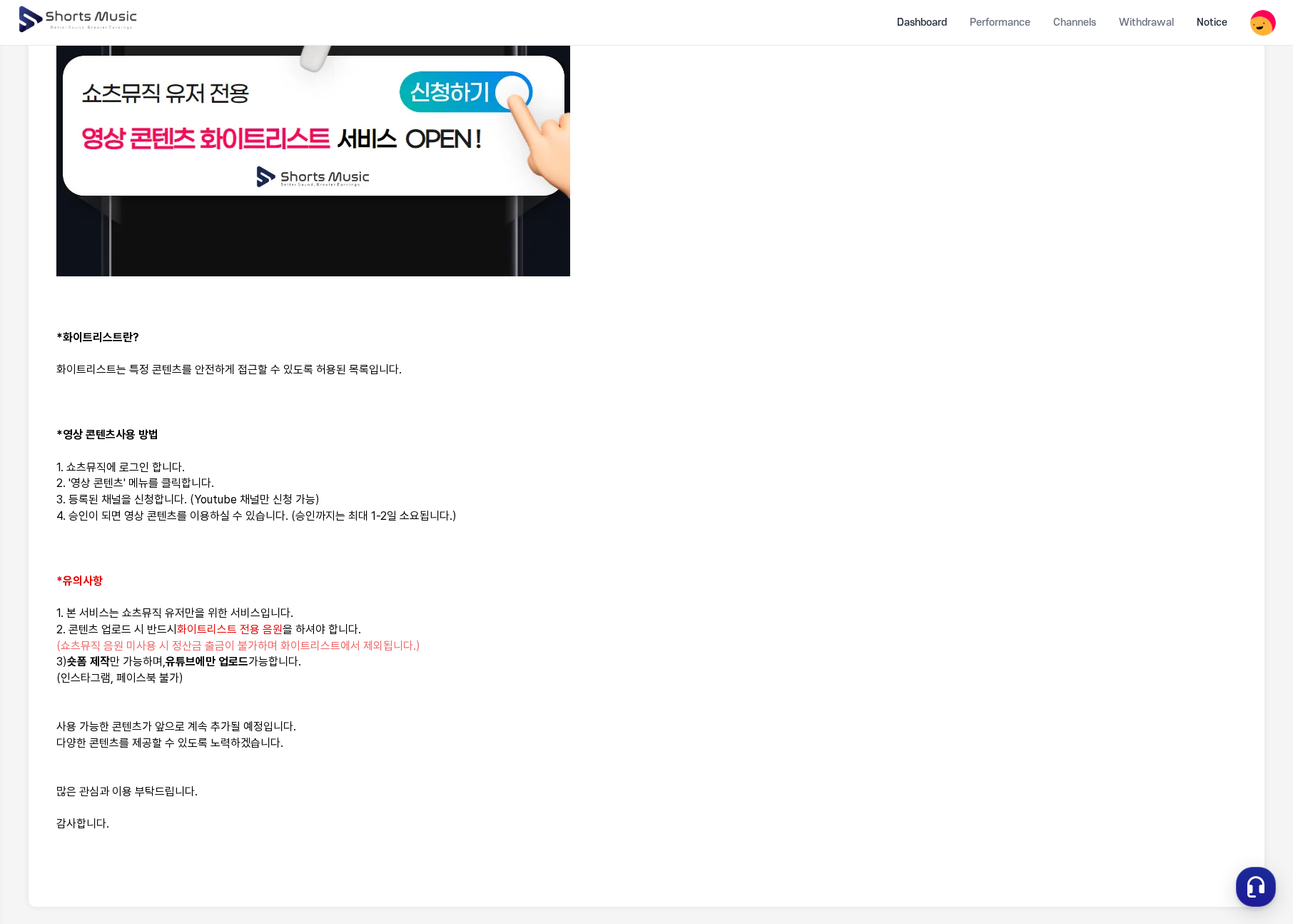
click at [951, 27] on li "Dashboard" at bounding box center [922, 22] width 73 height 38
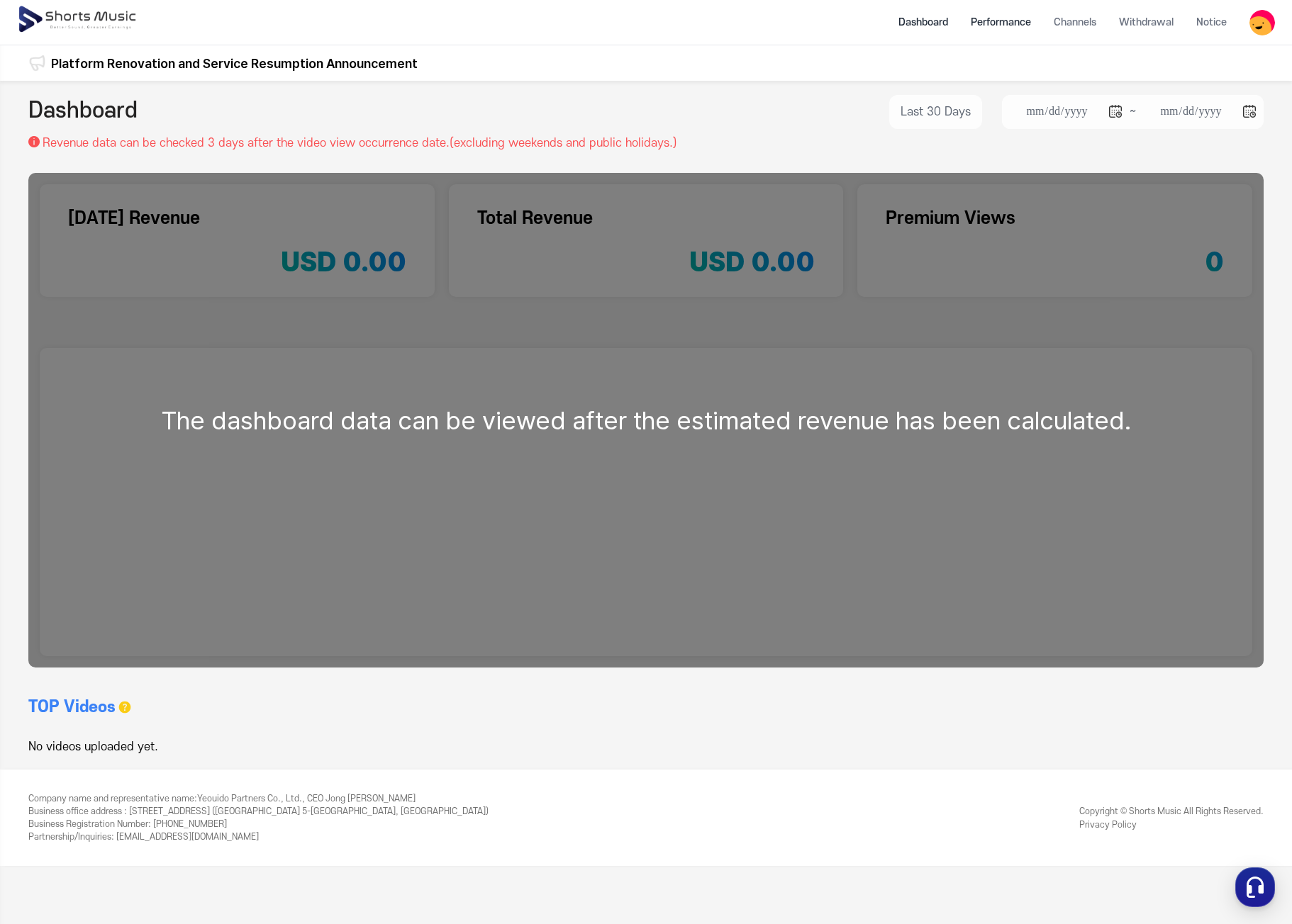
click at [1000, 24] on li "Performance" at bounding box center [1001, 22] width 83 height 38
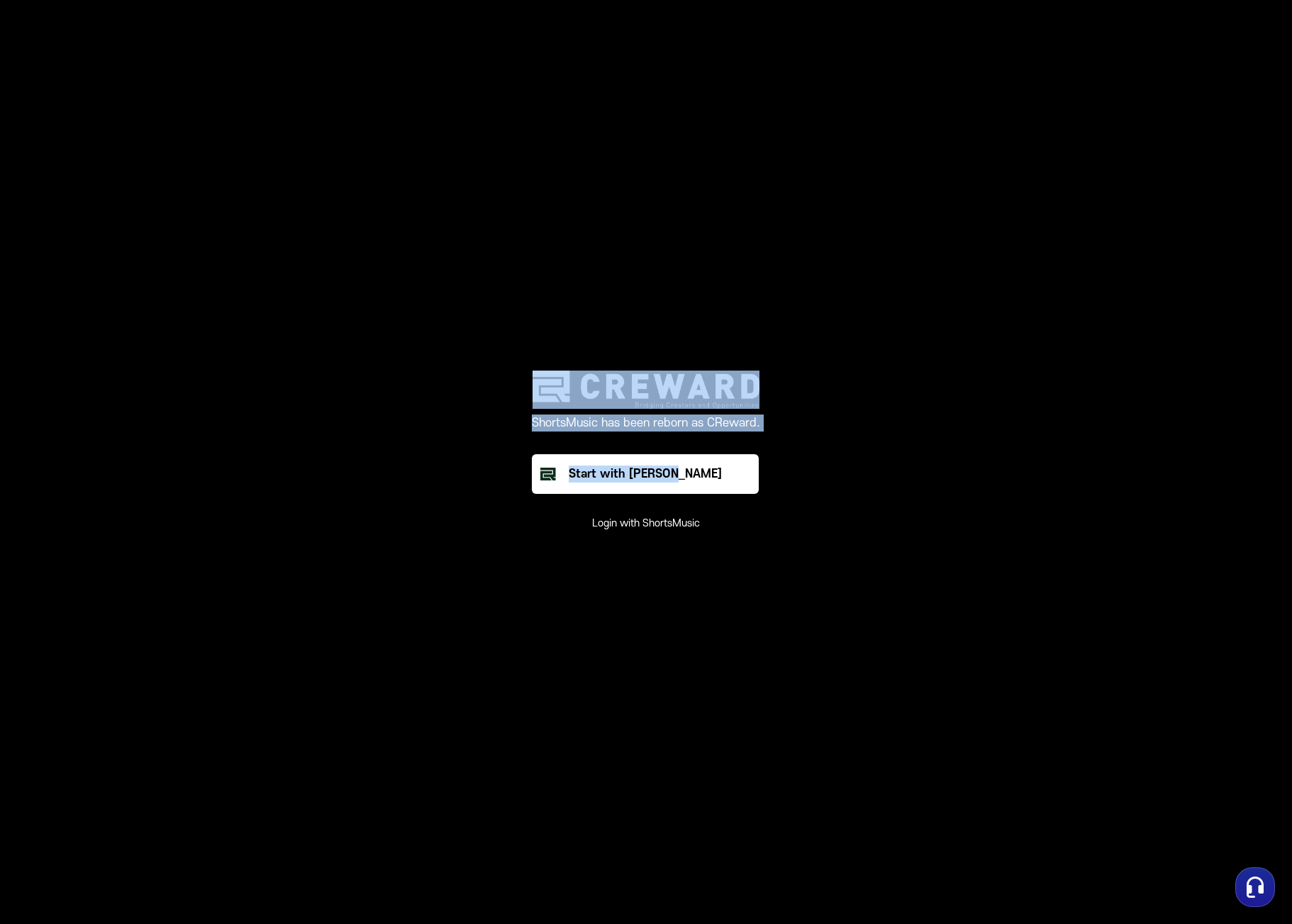
drag, startPoint x: 533, startPoint y: 356, endPoint x: 777, endPoint y: 482, distance: 274.6
click at [755, 457] on main "ShortsMusic has been reborn as CReward. Start with Creward Login with ShortsMus…" at bounding box center [646, 462] width 1292 height 924
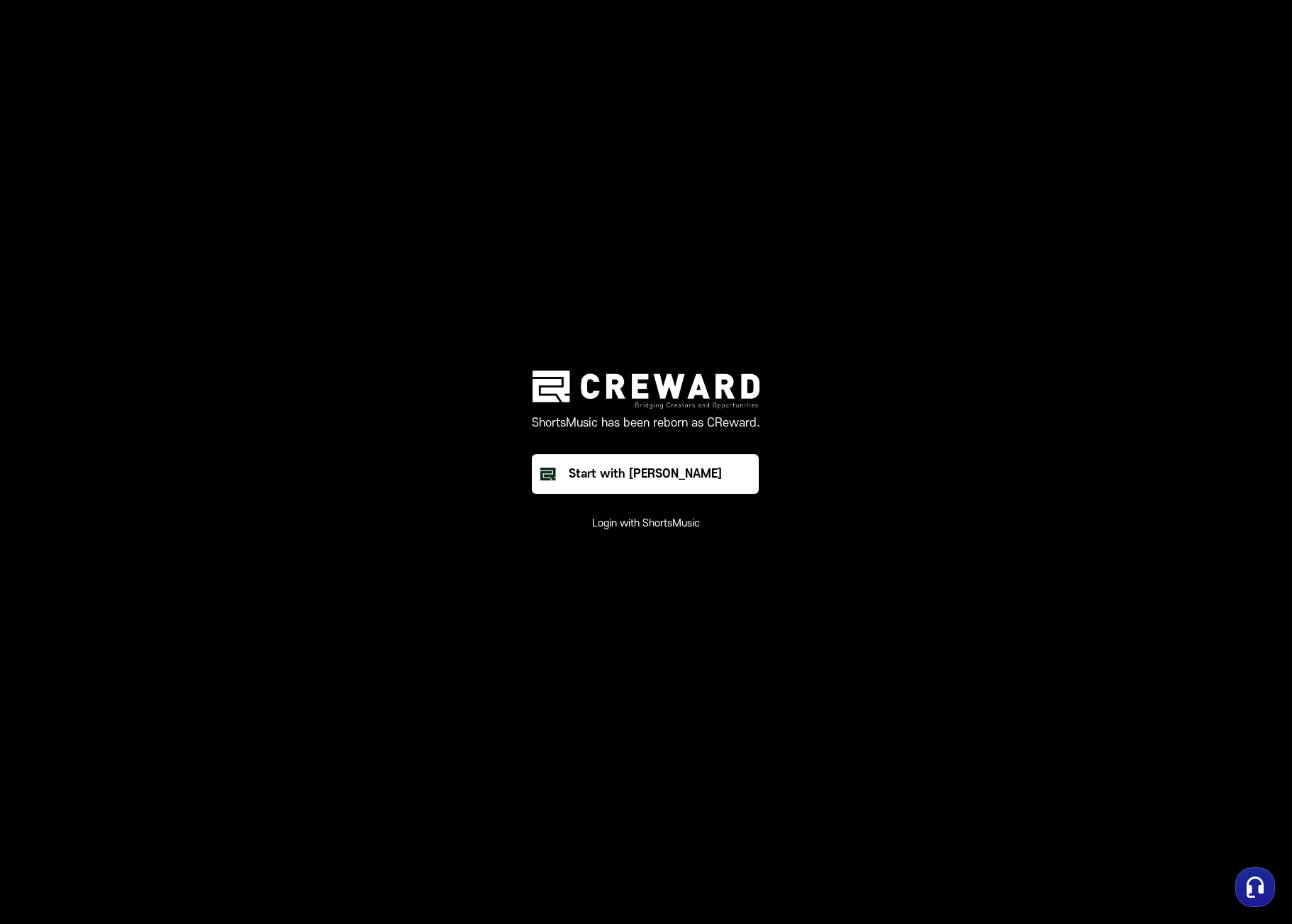
click at [722, 578] on main "ShortsMusic has been reborn as CReward. Start with Creward Login with ShortsMus…" at bounding box center [646, 462] width 1292 height 924
